Goal: Task Accomplishment & Management: Manage account settings

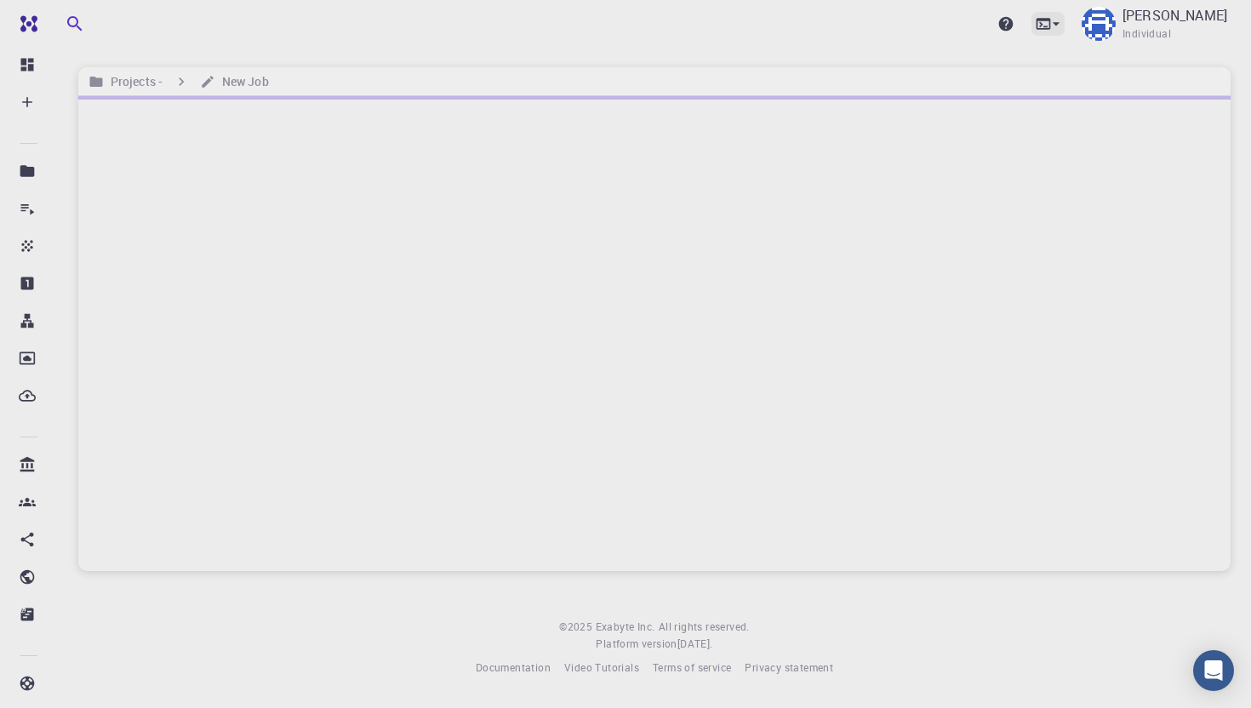
click at [959, 27] on icon at bounding box center [1056, 23] width 17 height 17
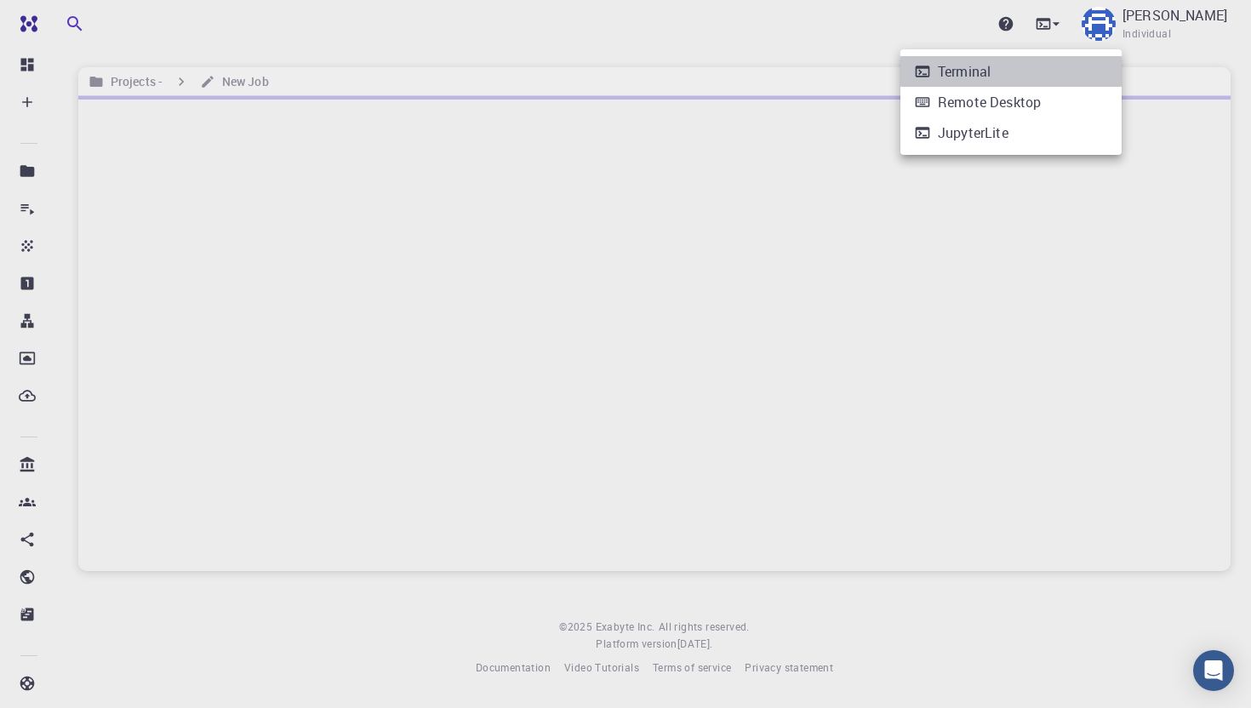
click at [959, 70] on div "Terminal" at bounding box center [964, 71] width 53 height 20
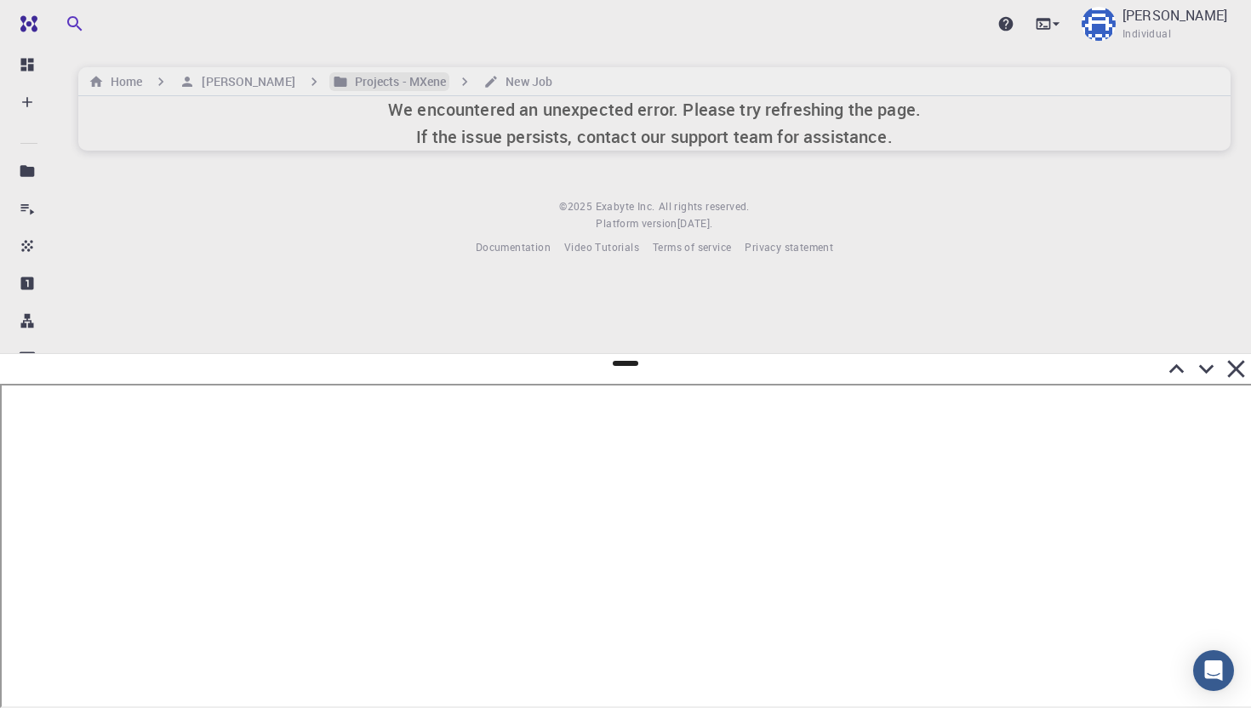
click at [348, 80] on h6 "Projects - MXene" at bounding box center [397, 81] width 99 height 19
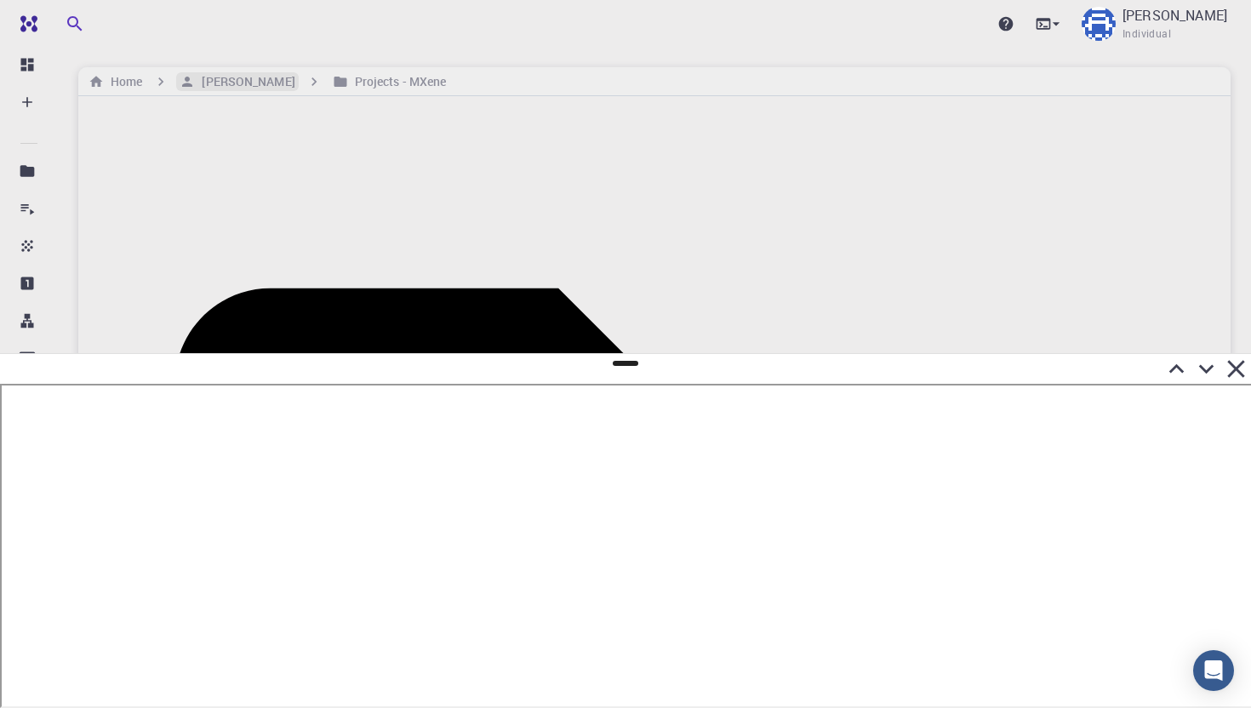
click at [228, 77] on h6 "[PERSON_NAME]" at bounding box center [245, 81] width 100 height 19
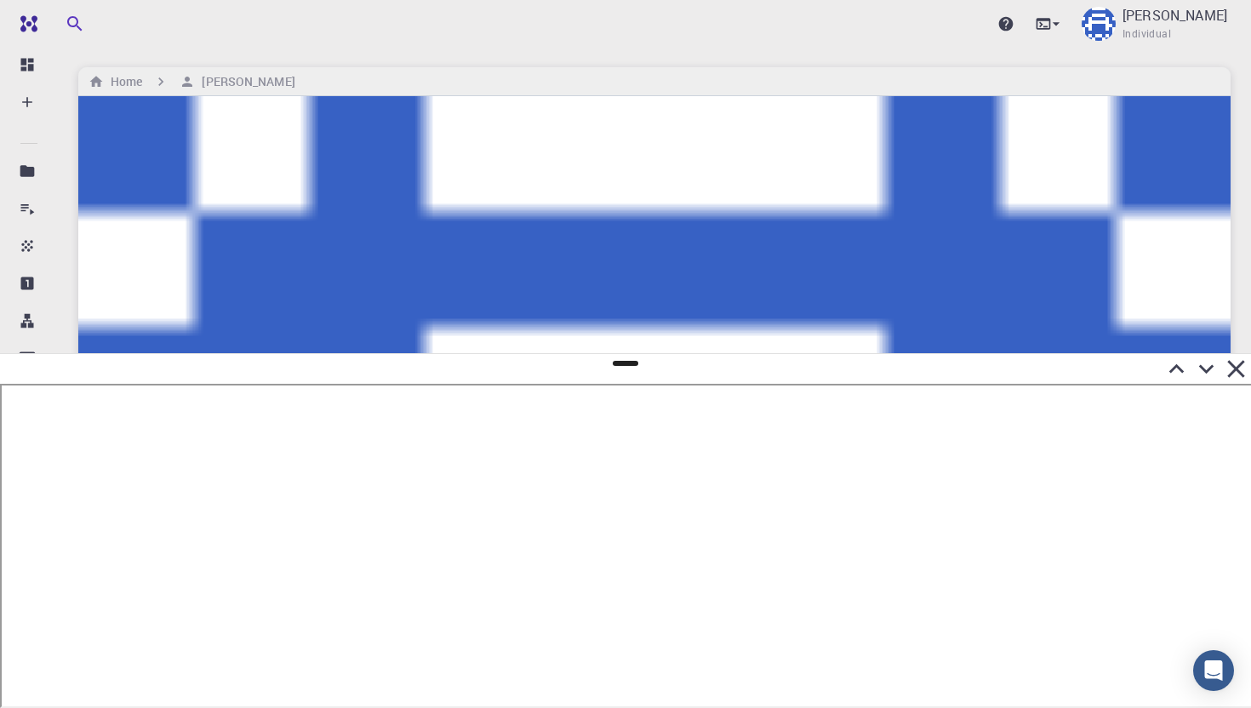
click at [959, 375] on icon at bounding box center [1236, 369] width 30 height 30
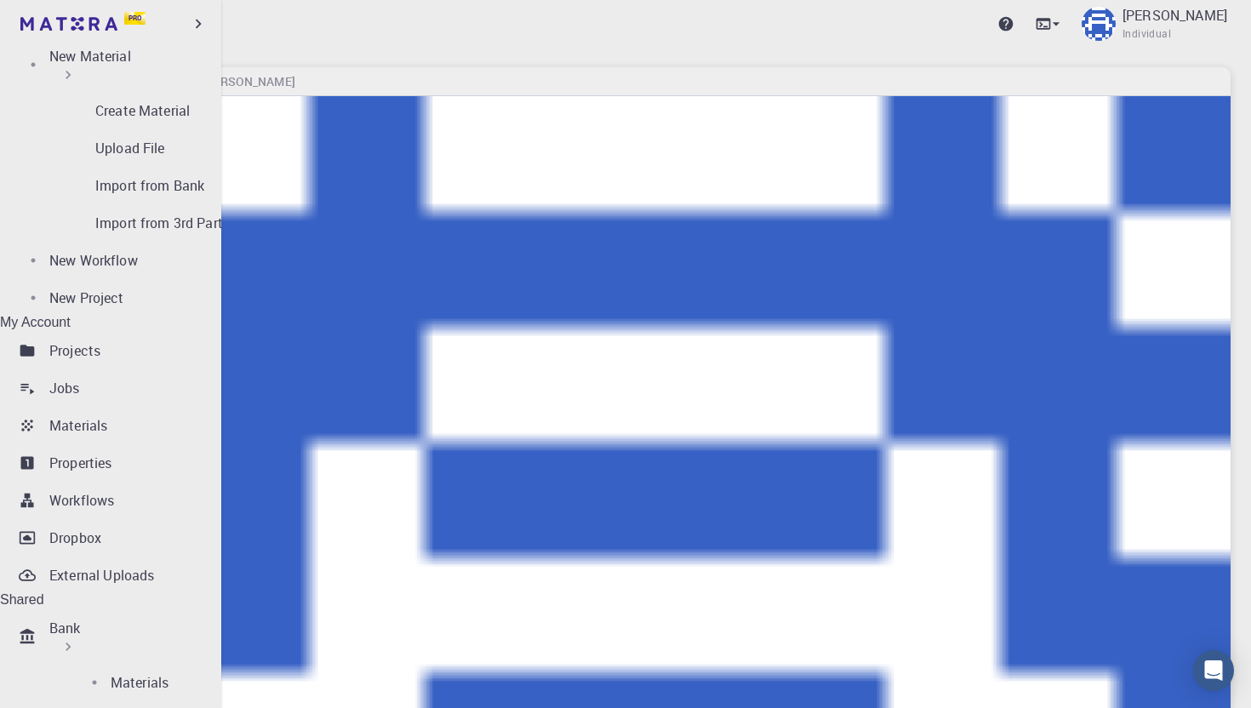
scroll to position [140, 0]
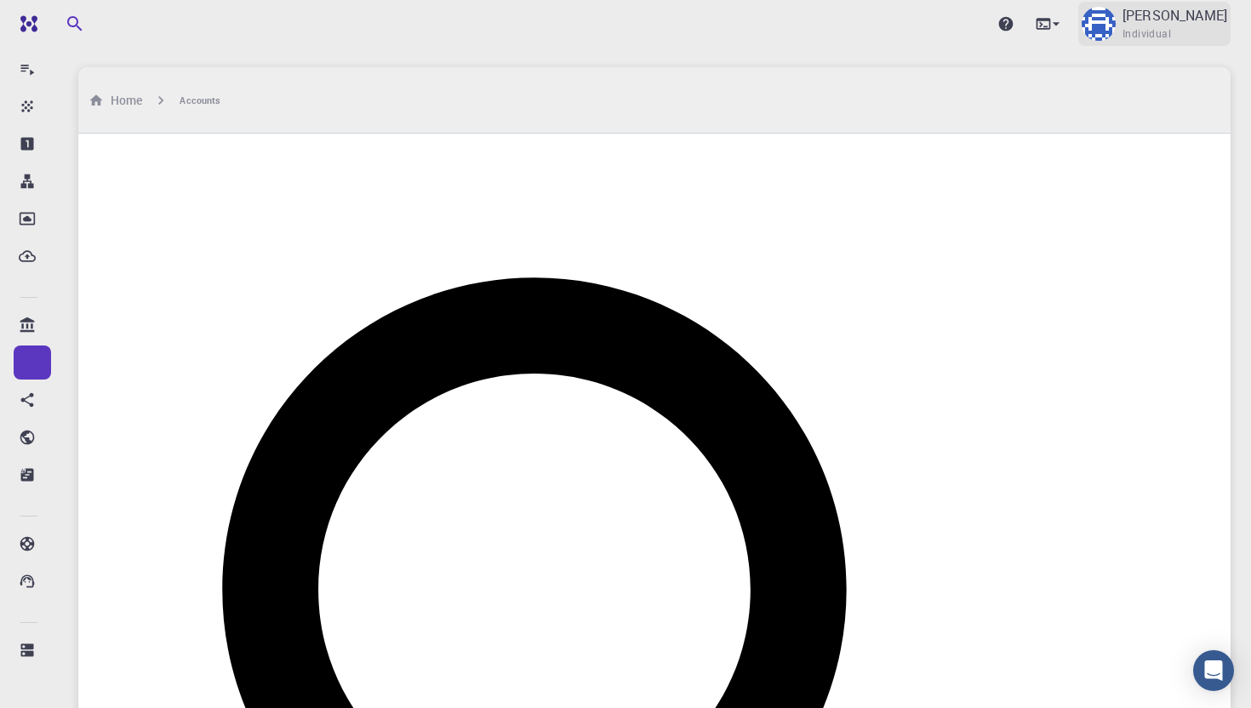
click at [959, 12] on p "[PERSON_NAME]" at bounding box center [1175, 15] width 105 height 20
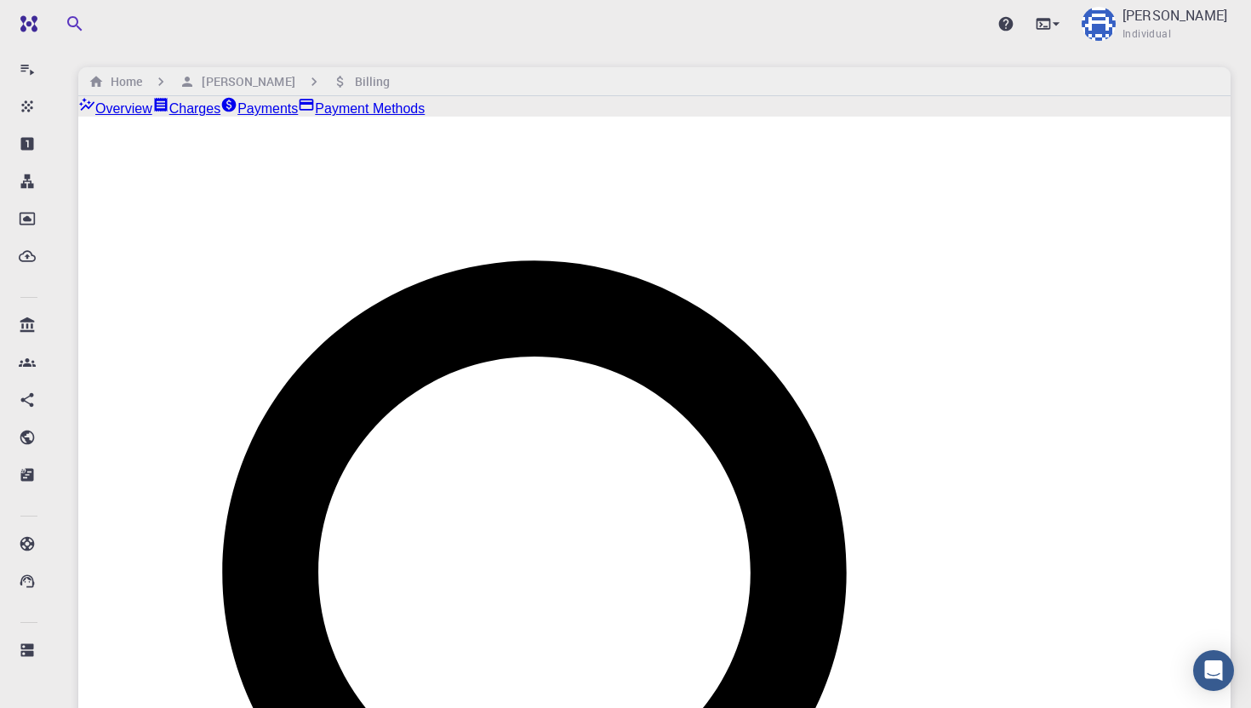
checkbox input "true"
checkbox input "false"
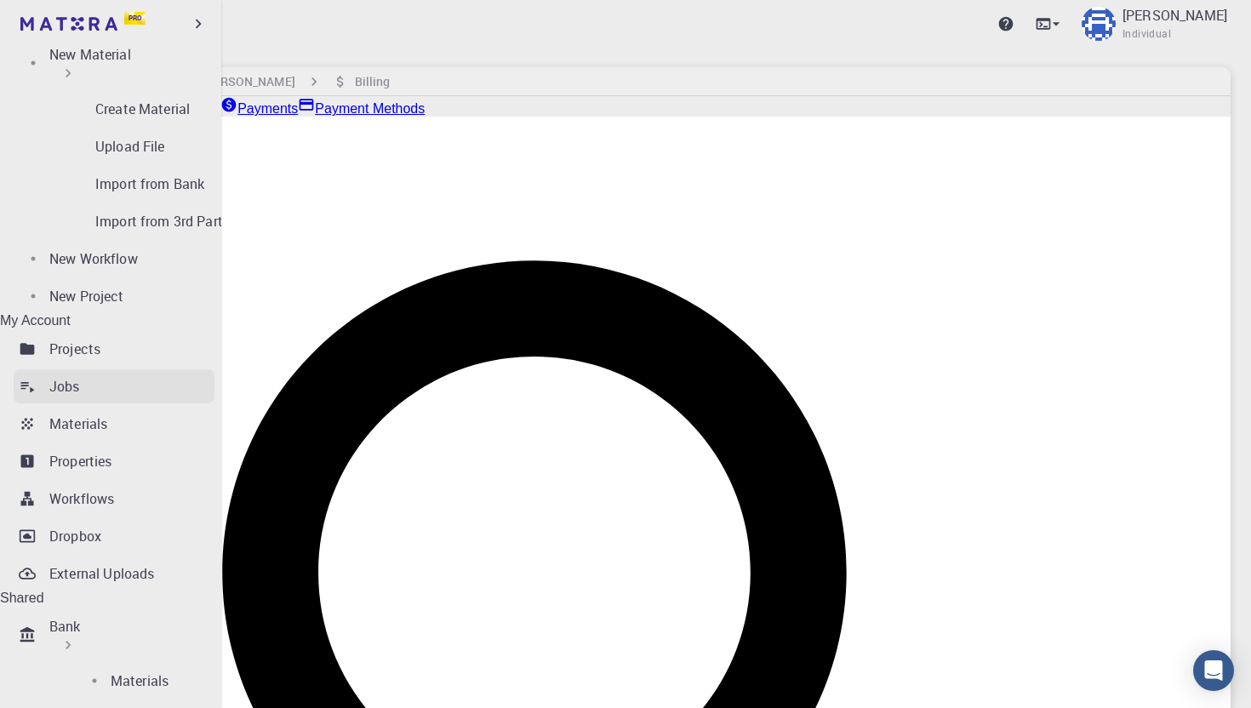
click at [65, 376] on p "Jobs" at bounding box center [64, 386] width 31 height 20
